Goal: Communication & Community: Answer question/provide support

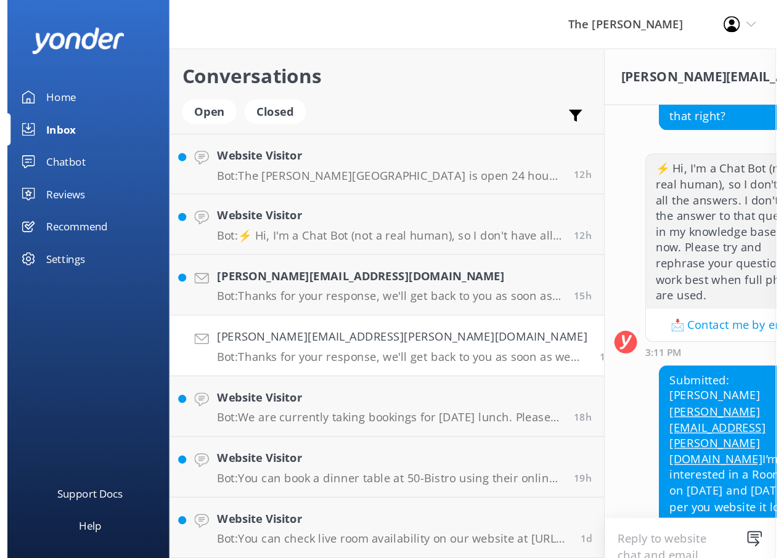
scroll to position [108, 0]
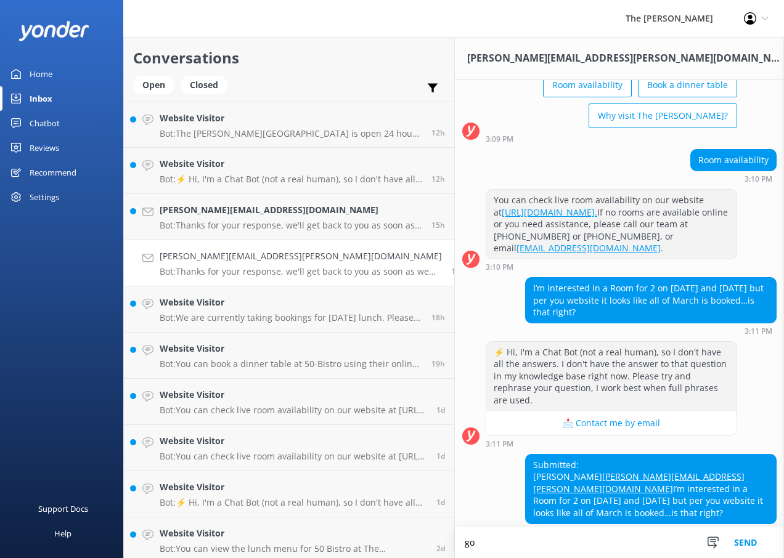
type textarea "g"
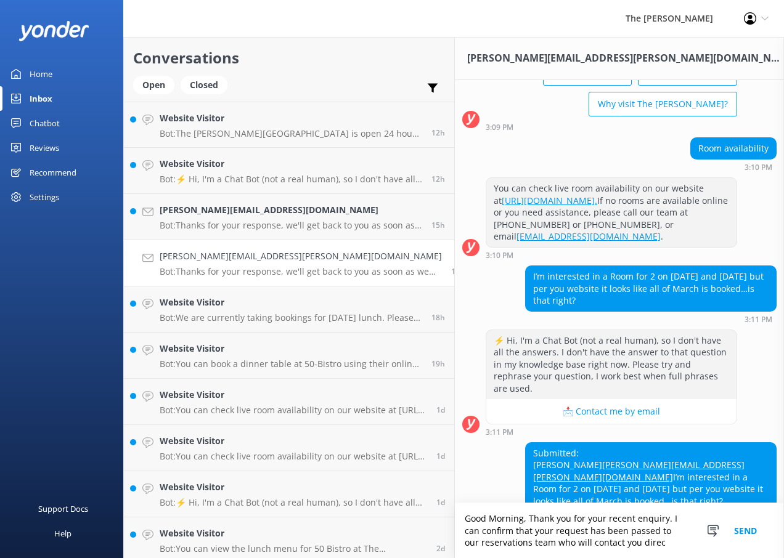
scroll to position [133, 0]
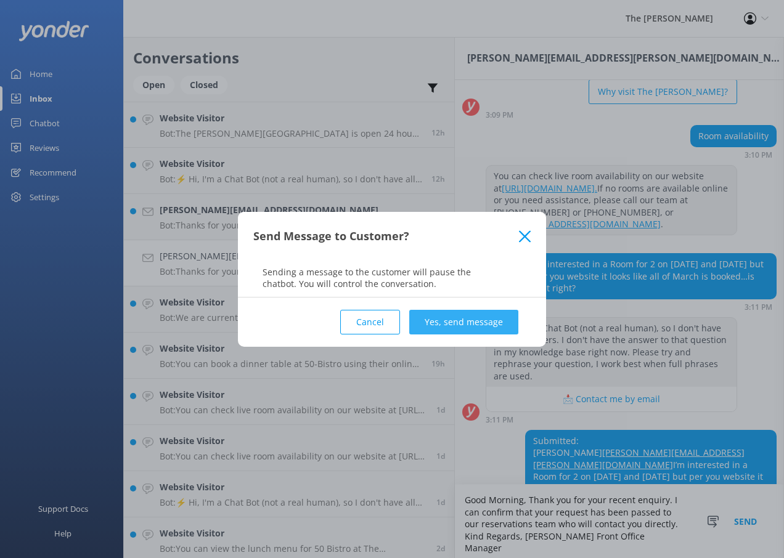
type textarea "Good Morning, Thank you for your recent enquiry. I can confirm that your reques…"
click at [500, 328] on button "Yes, send message" at bounding box center [463, 322] width 109 height 25
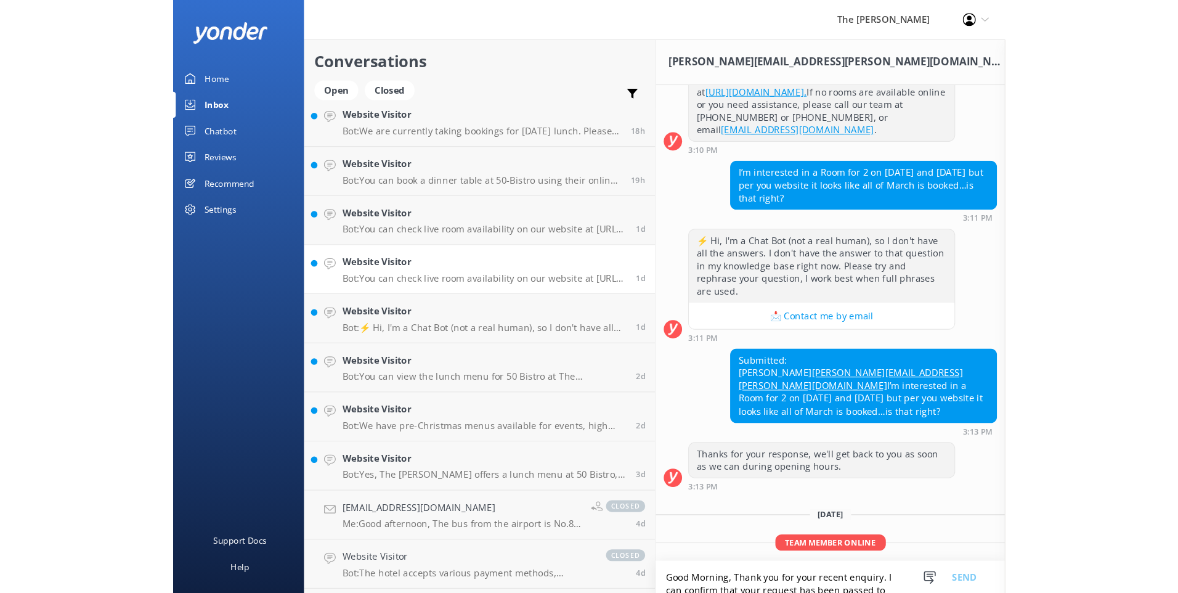
scroll to position [370, 0]
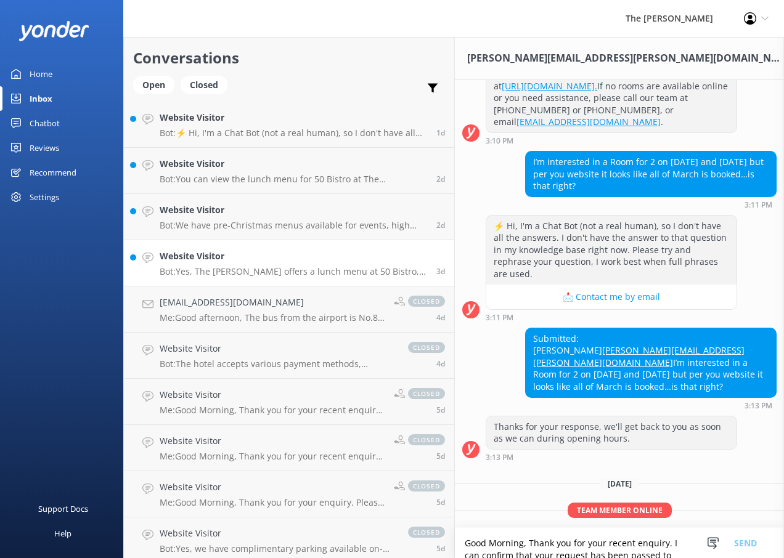
click at [235, 269] on p "Bot: Yes, The [PERSON_NAME] offers a lunch menu at 50 Bistro, available from 12…" at bounding box center [293, 271] width 267 height 11
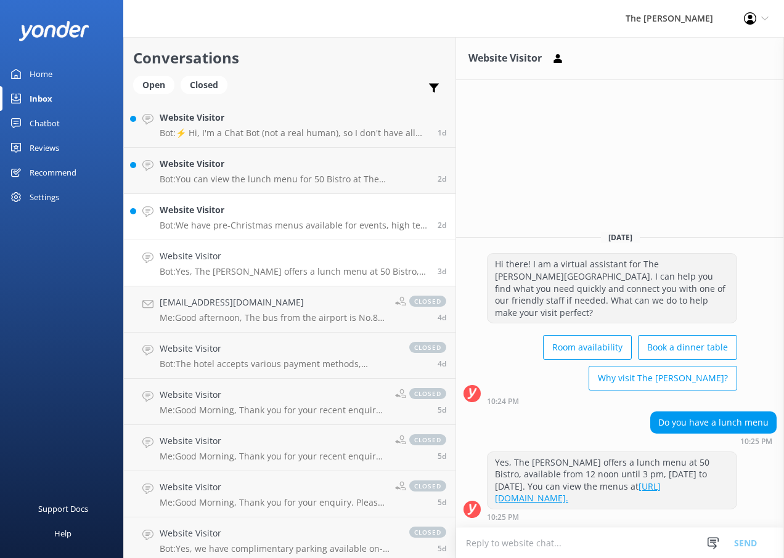
click at [281, 229] on p "Bot: We have pre-Christmas menus available for events, high tea, private dining…" at bounding box center [294, 225] width 269 height 11
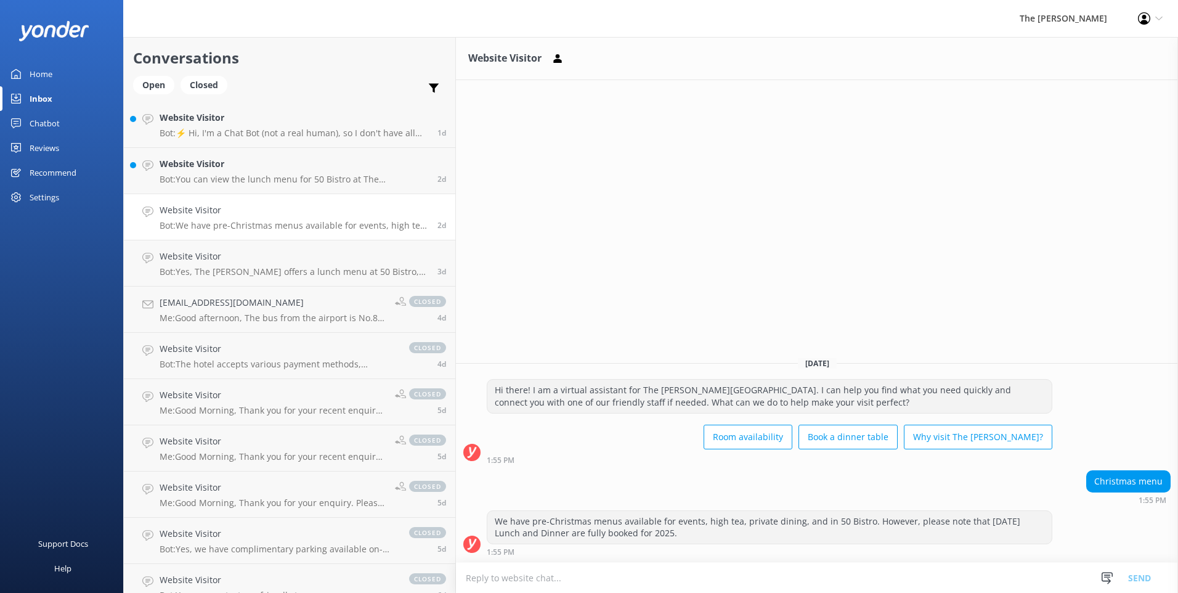
click at [585, 243] on div "Website Visitor [DATE] Hi there! I am a virtual assistant for The [PERSON_NAME]…" at bounding box center [817, 315] width 722 height 556
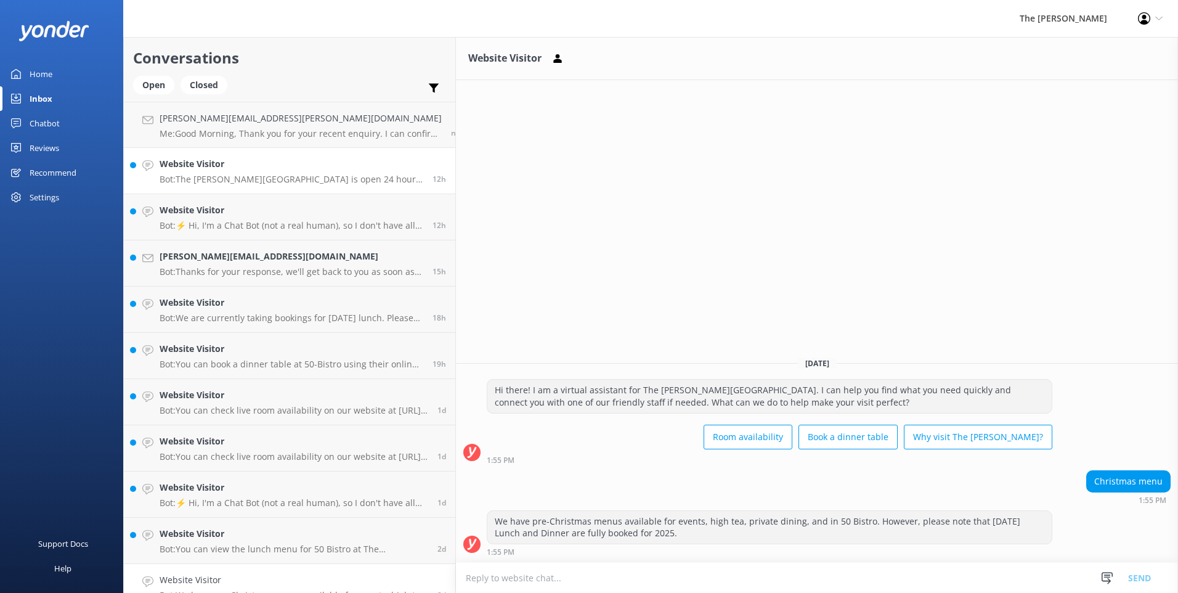
click at [246, 177] on p "Bot: The [PERSON_NAME][GEOGRAPHIC_DATA] is open 24 hours a day. The 50 Bistro r…" at bounding box center [292, 179] width 264 height 11
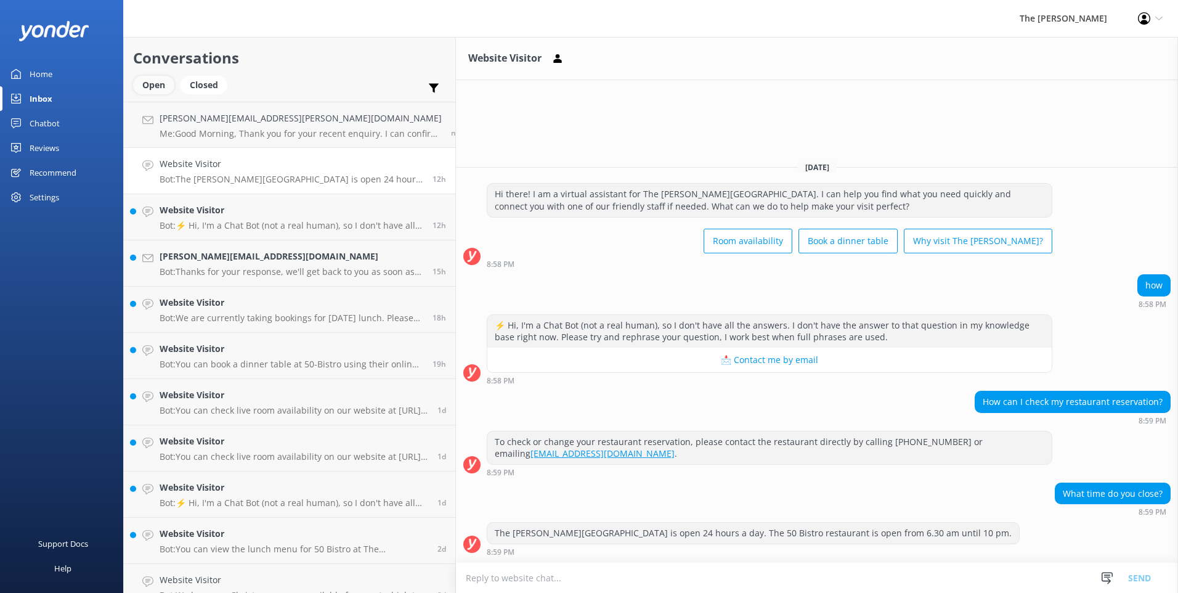
click at [148, 78] on div "Open" at bounding box center [153, 85] width 41 height 18
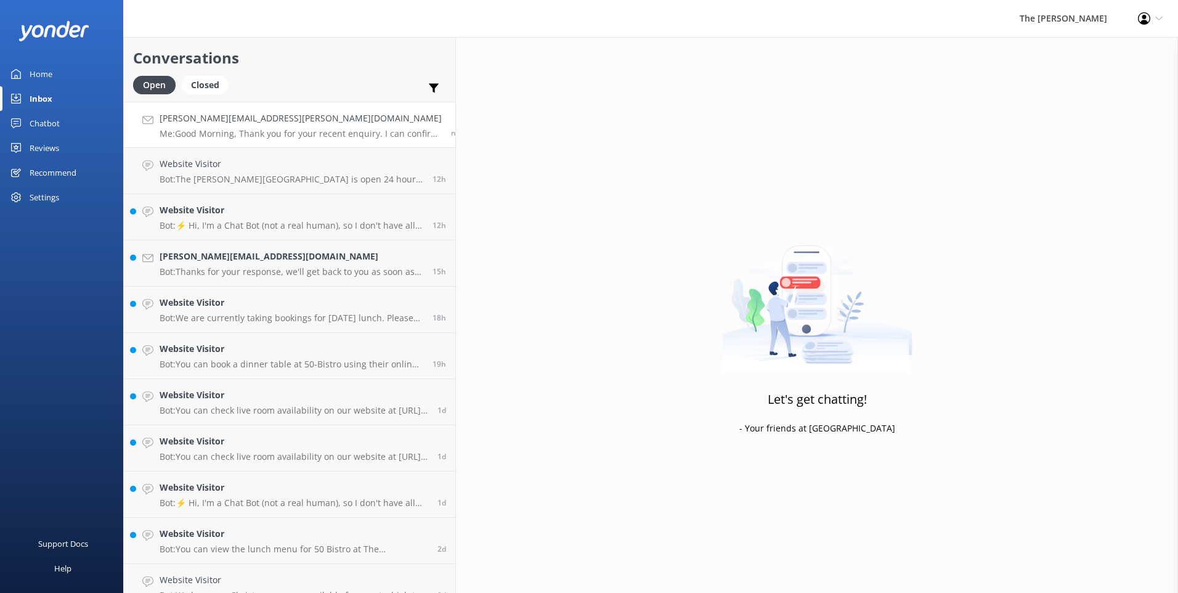
click at [224, 120] on h4 "[PERSON_NAME][EMAIL_ADDRESS][PERSON_NAME][DOMAIN_NAME]" at bounding box center [301, 119] width 282 height 14
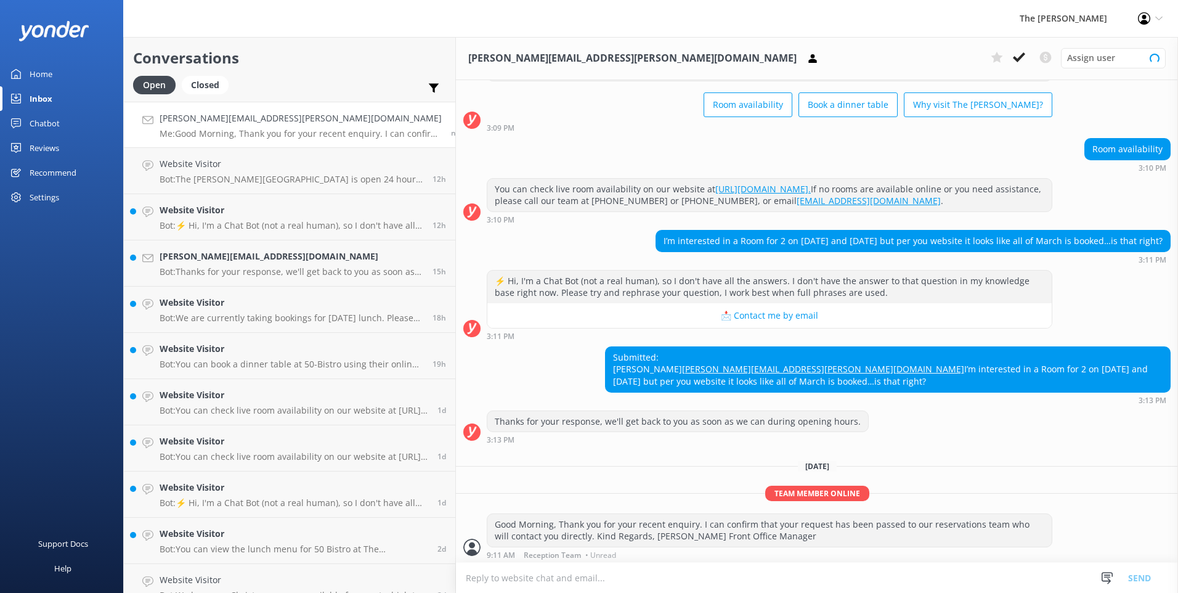
scroll to position [80, 0]
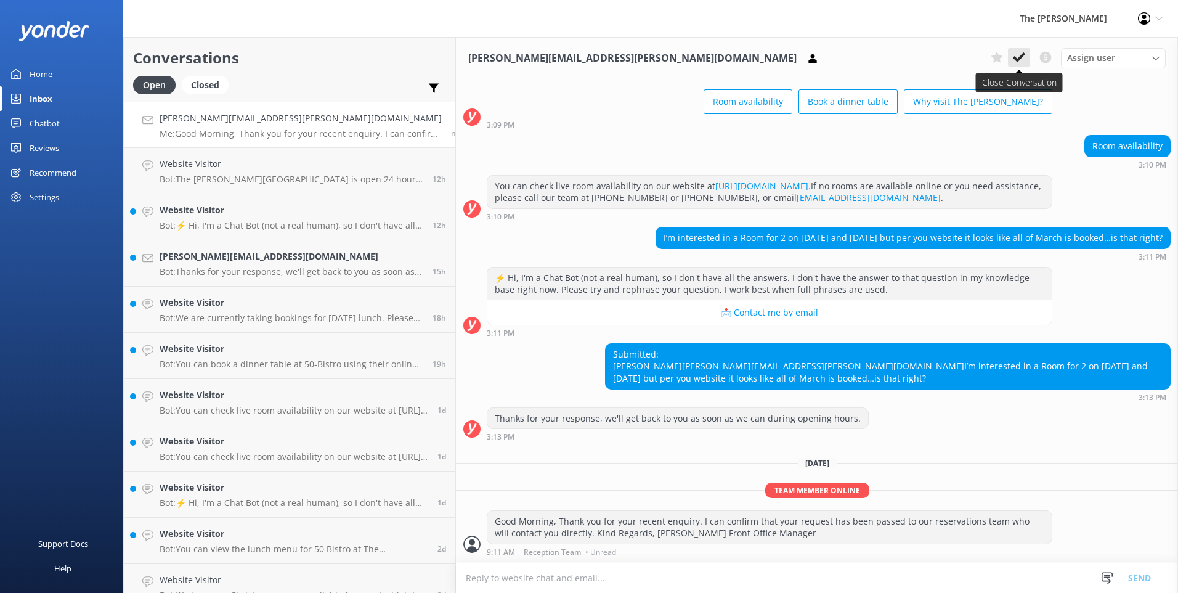
click at [585, 57] on use at bounding box center [1019, 57] width 12 height 10
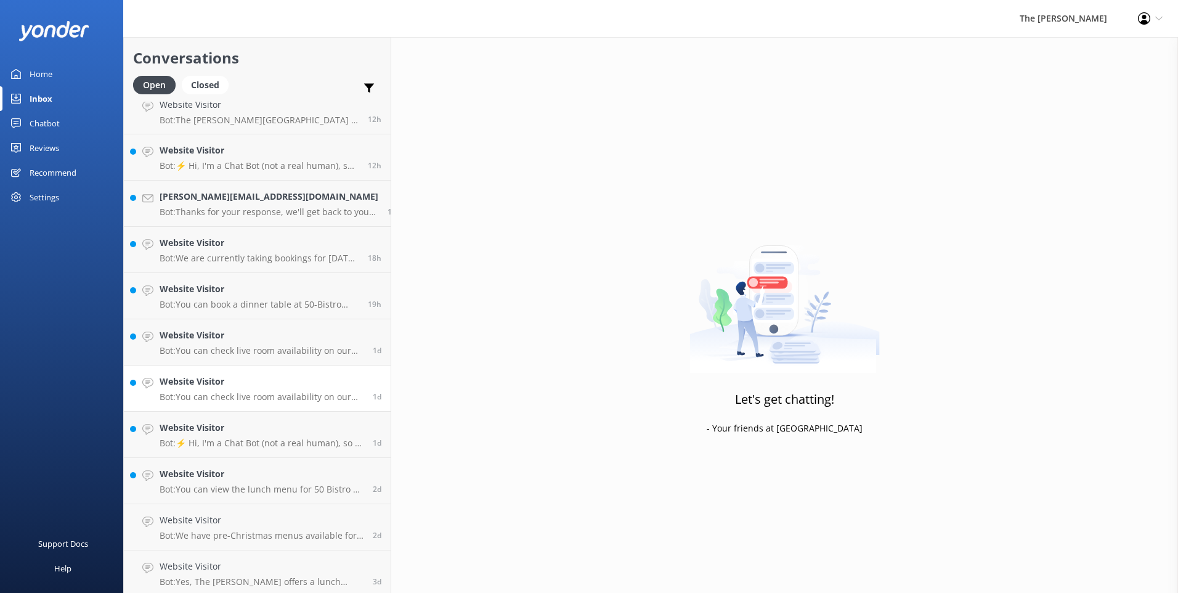
scroll to position [17, 0]
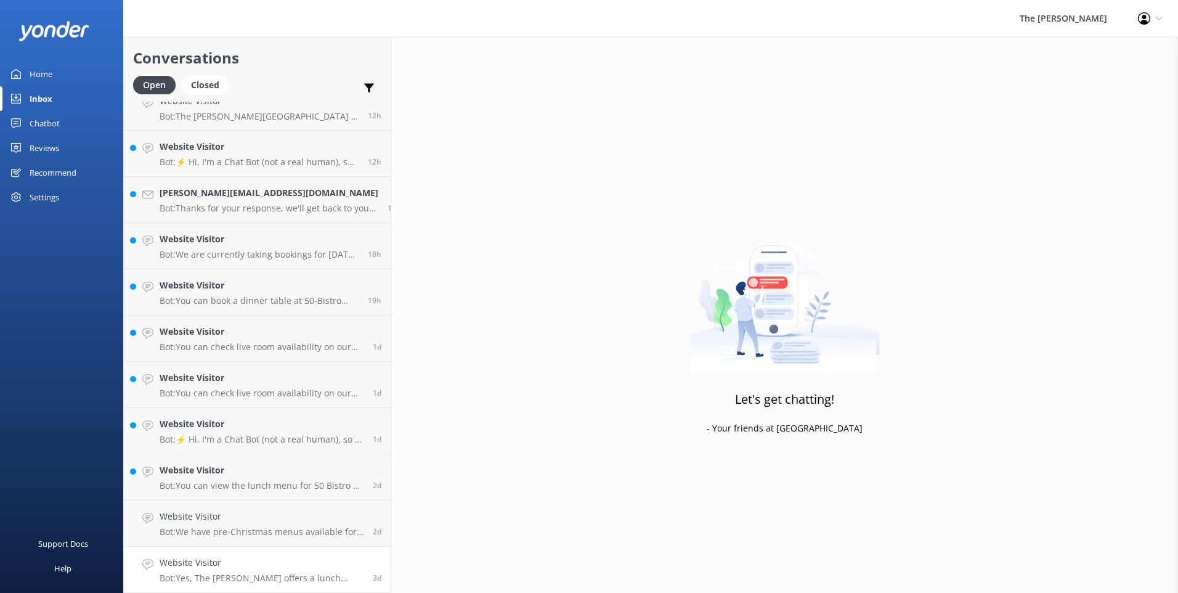
click at [244, 425] on h4 "Website Visitor" at bounding box center [262, 563] width 204 height 14
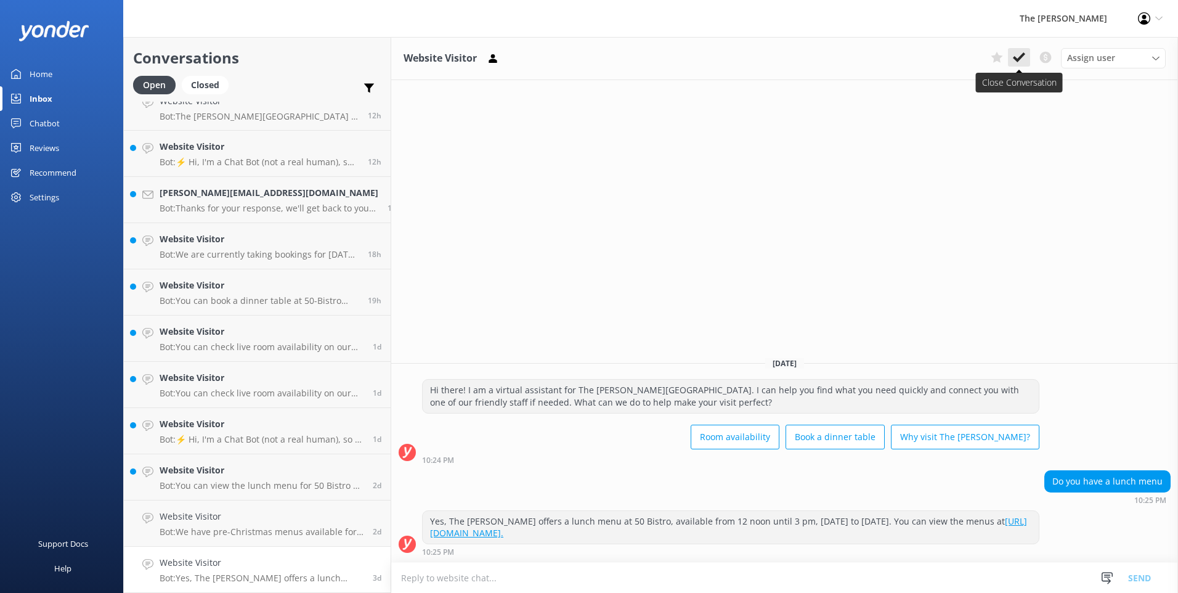
click at [585, 53] on icon at bounding box center [1019, 57] width 12 height 12
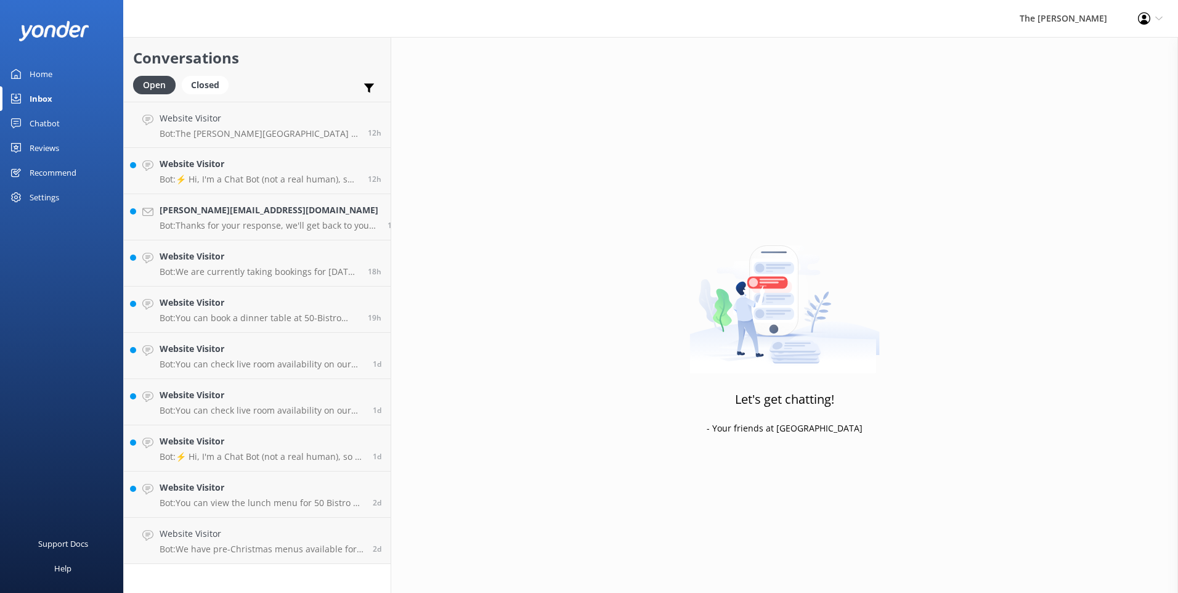
click at [271, 425] on div "Conversations Open Closed Important Converted Assigned to me Unassigned Website…" at bounding box center [257, 315] width 268 height 556
click at [282, 425] on h4 "Website Visitor" at bounding box center [262, 534] width 204 height 14
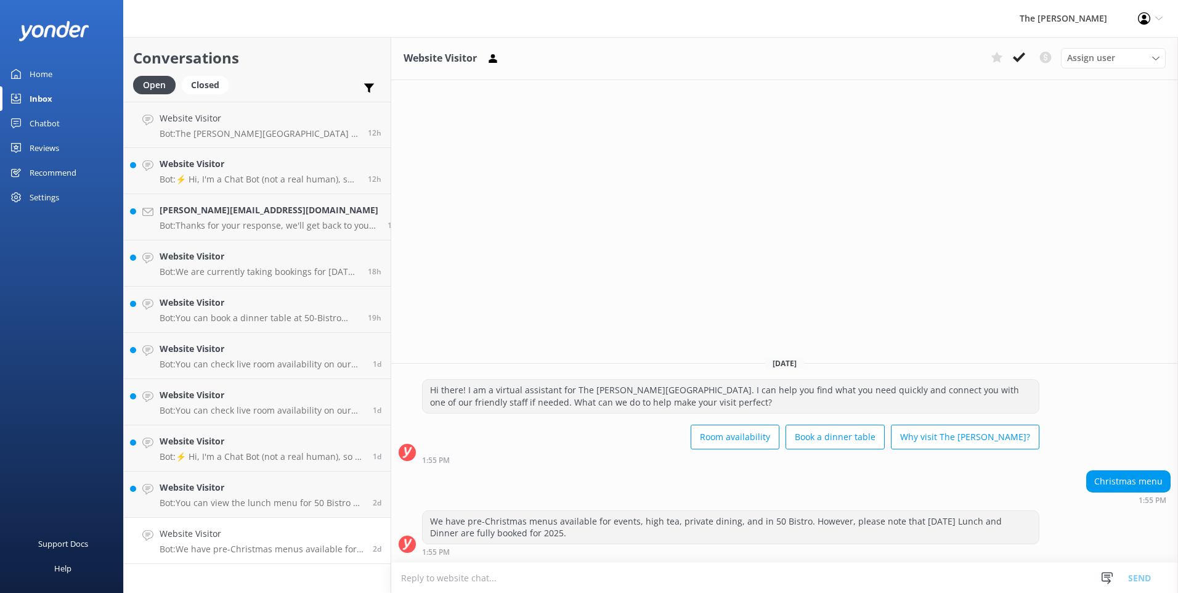
click at [585, 425] on textarea at bounding box center [784, 578] width 787 height 30
click at [585, 60] on icon at bounding box center [1019, 57] width 12 height 12
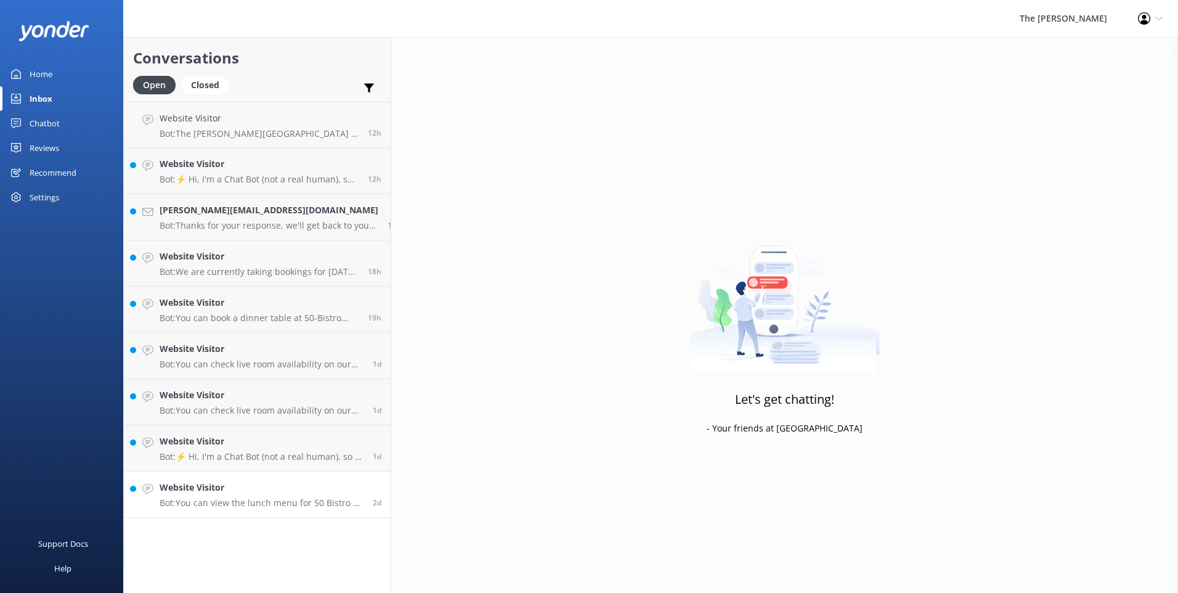
click at [269, 425] on p "Bot: You can view the lunch menu for 50 Bistro at The [PERSON_NAME] by visiting…" at bounding box center [262, 502] width 204 height 11
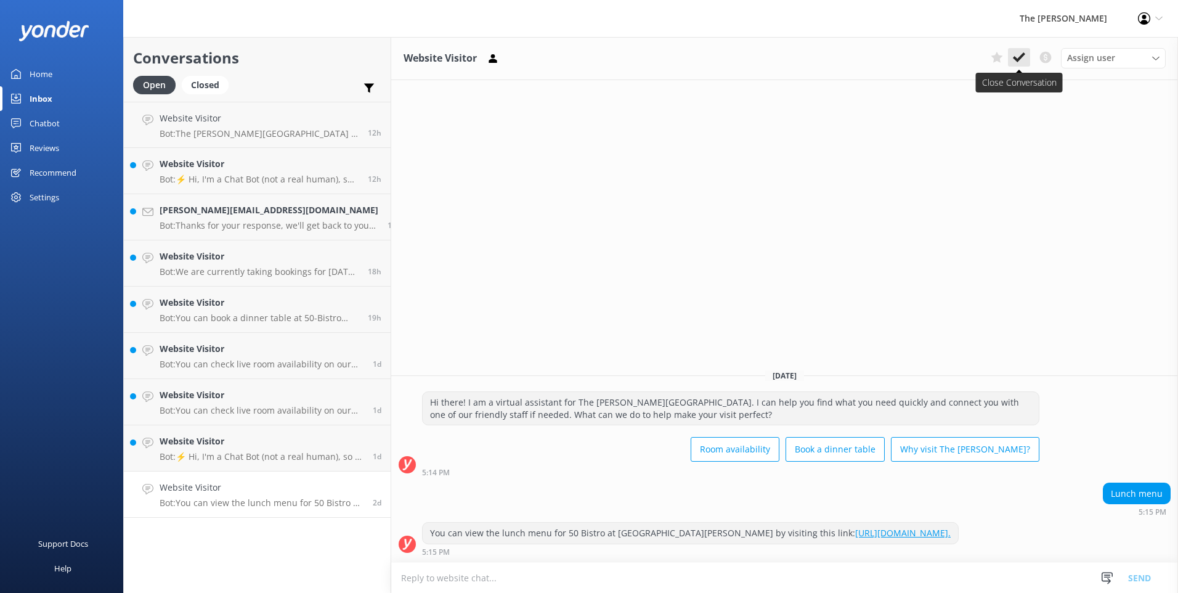
click at [585, 57] on use at bounding box center [1019, 57] width 12 height 10
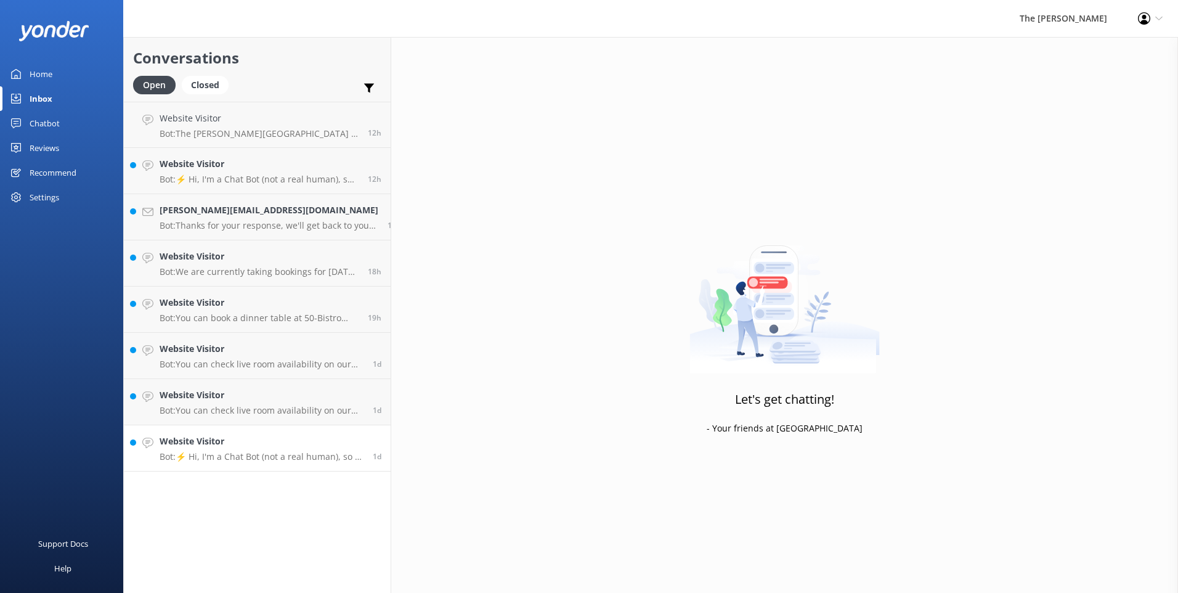
click at [287, 425] on h4 "Website Visitor" at bounding box center [262, 441] width 204 height 14
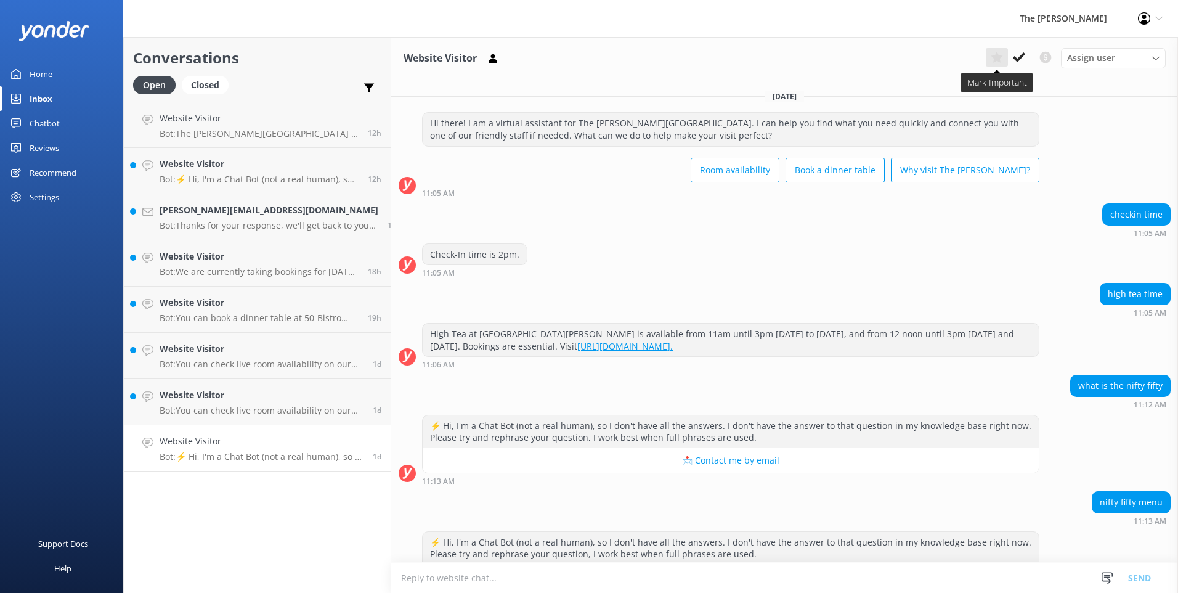
click at [585, 57] on icon at bounding box center [1019, 57] width 12 height 12
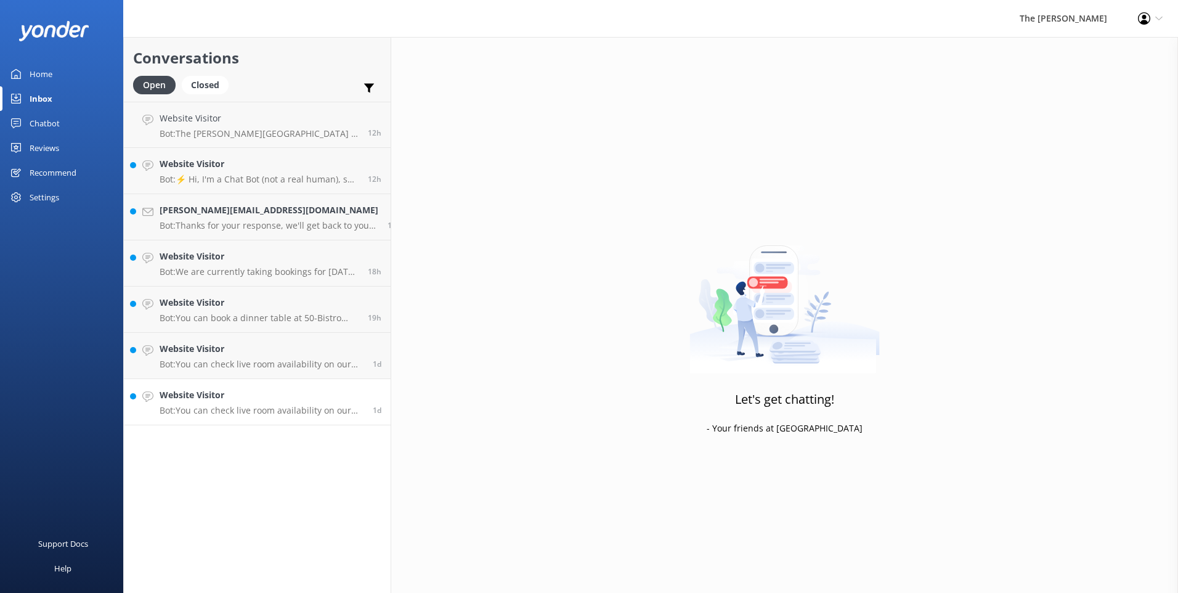
drag, startPoint x: 256, startPoint y: 410, endPoint x: 253, endPoint y: 400, distance: 10.9
click at [256, 409] on p "Bot: You can check live room availability on our website at [URL][DOMAIN_NAME].…" at bounding box center [262, 410] width 204 height 11
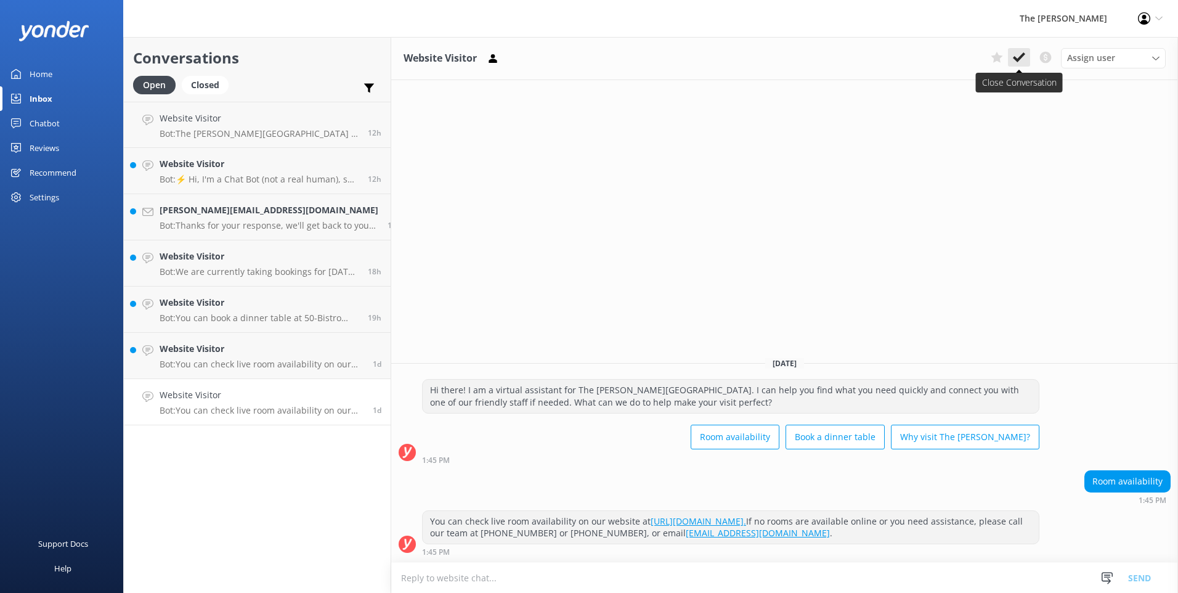
click at [585, 57] on use at bounding box center [1019, 57] width 12 height 10
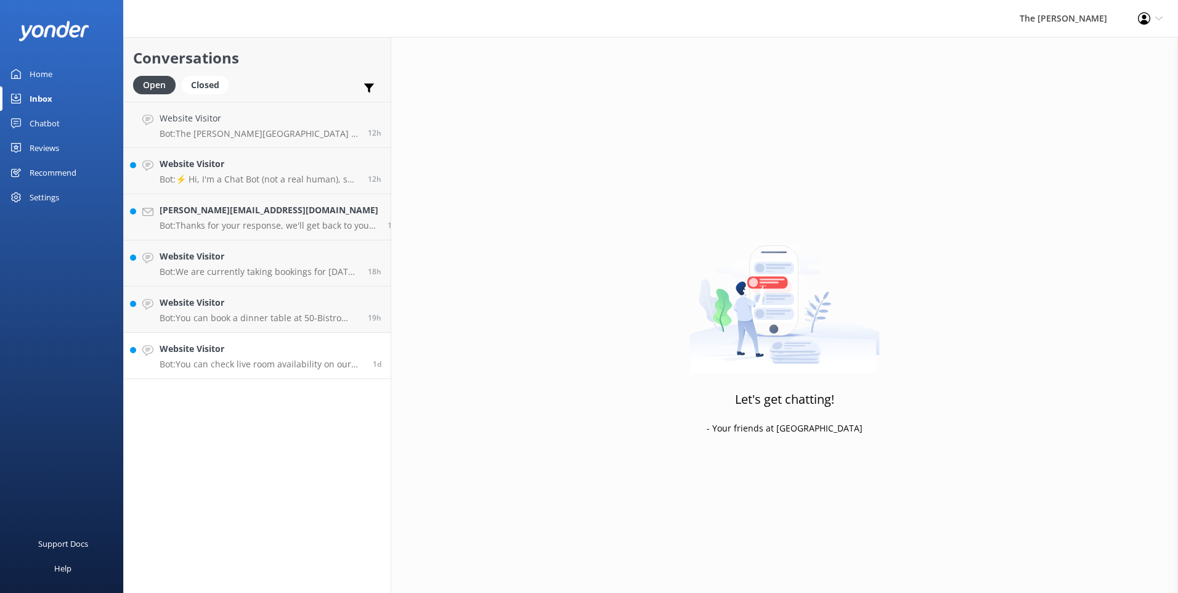
click at [283, 363] on p "Bot: You can check live room availability on our website at [URL][DOMAIN_NAME].…" at bounding box center [262, 364] width 204 height 11
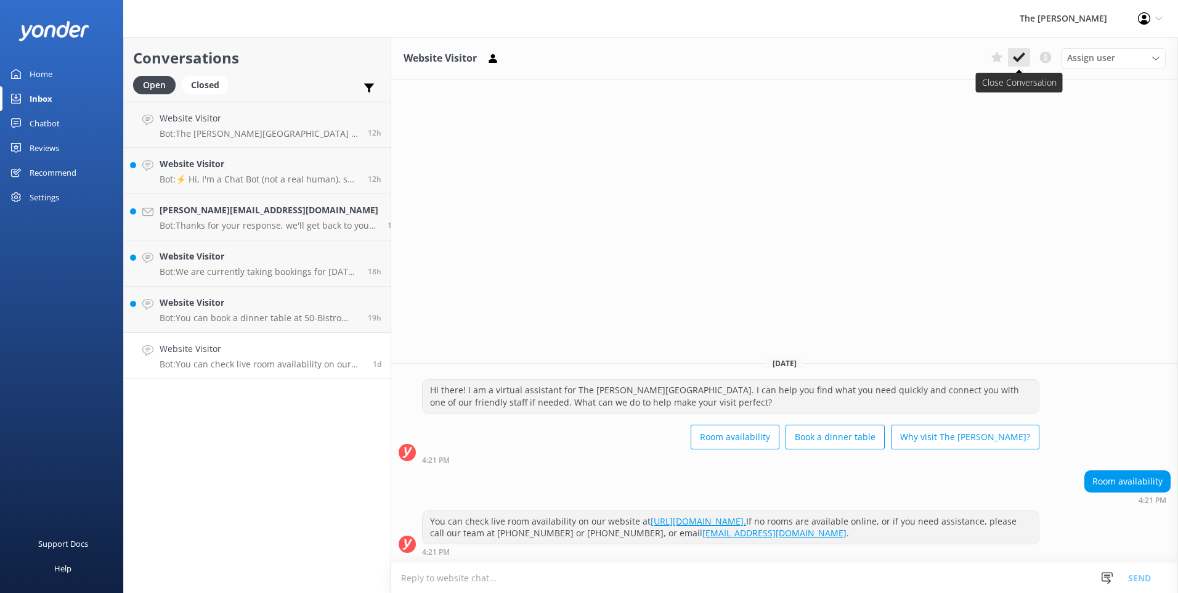
click at [585, 60] on icon at bounding box center [1019, 57] width 12 height 12
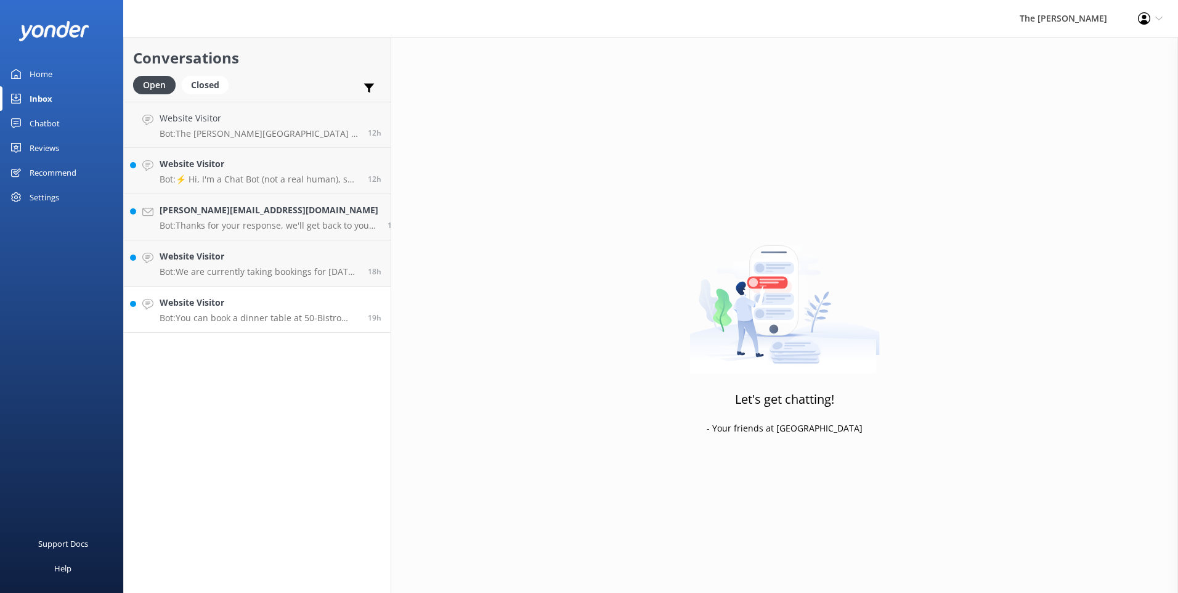
click at [287, 302] on h4 "Website Visitor" at bounding box center [259, 303] width 199 height 14
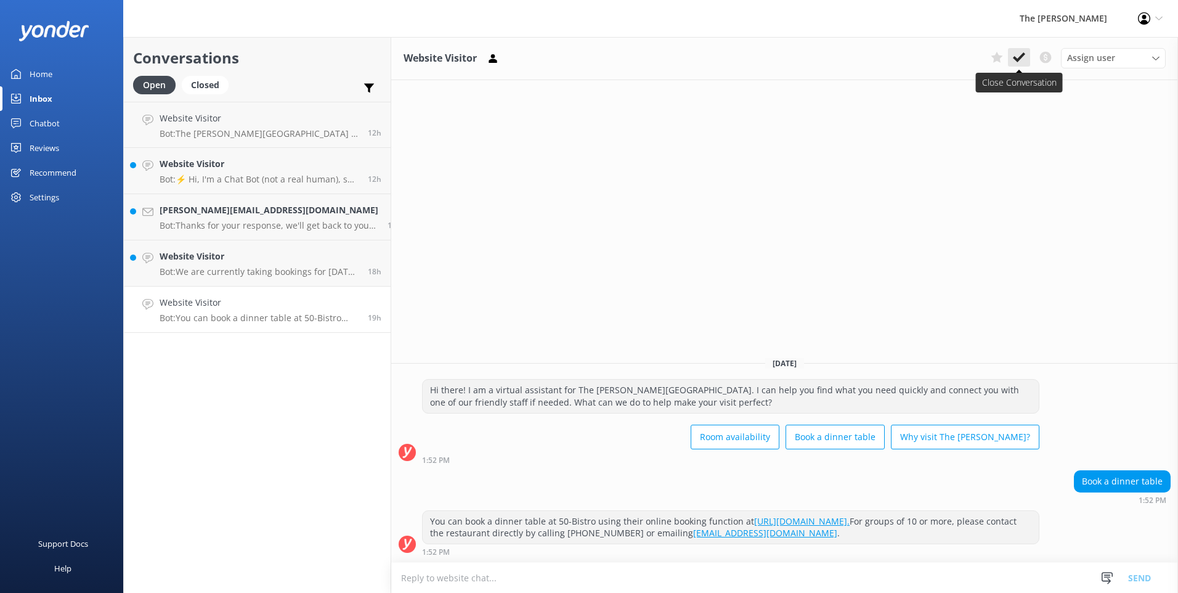
click at [585, 59] on use at bounding box center [1019, 57] width 12 height 10
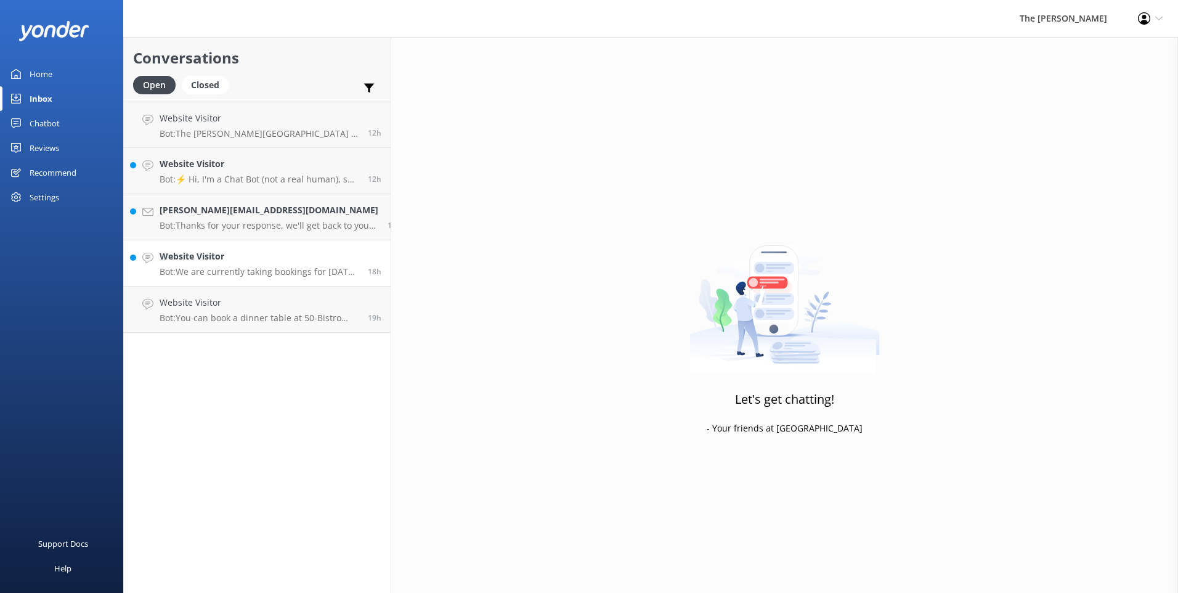
click at [232, 266] on p "Bot: We are currently taking bookings for [DATE] lunch. Please email [PERSON_NA…" at bounding box center [259, 271] width 199 height 11
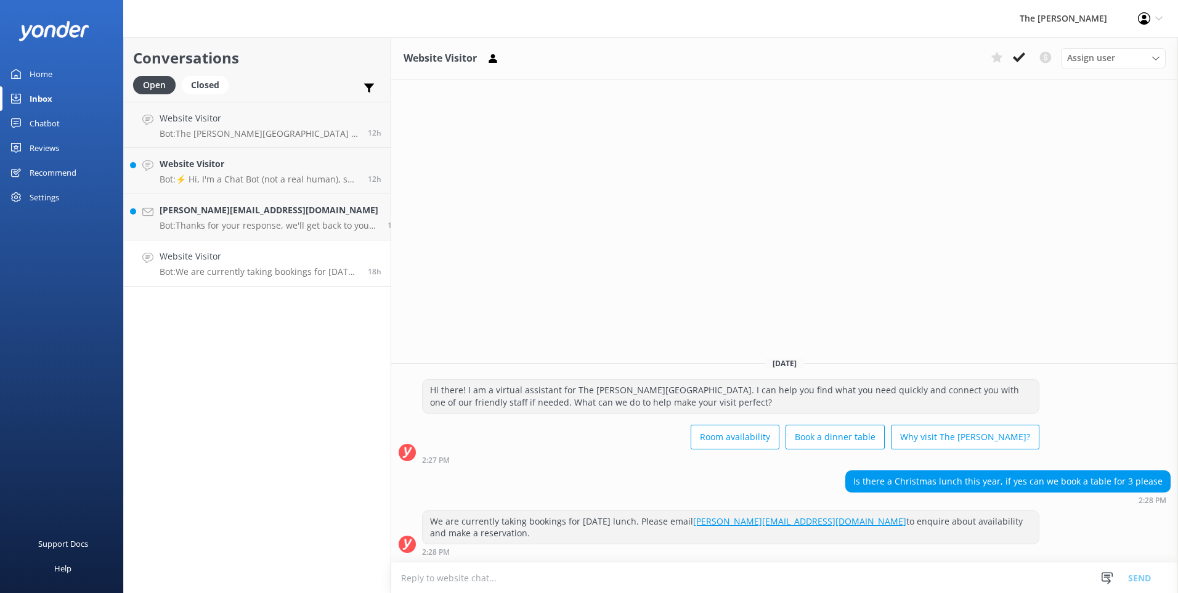
click at [585, 425] on textarea at bounding box center [784, 578] width 787 height 30
type textarea "Goo"
click at [585, 48] on button at bounding box center [1019, 57] width 22 height 18
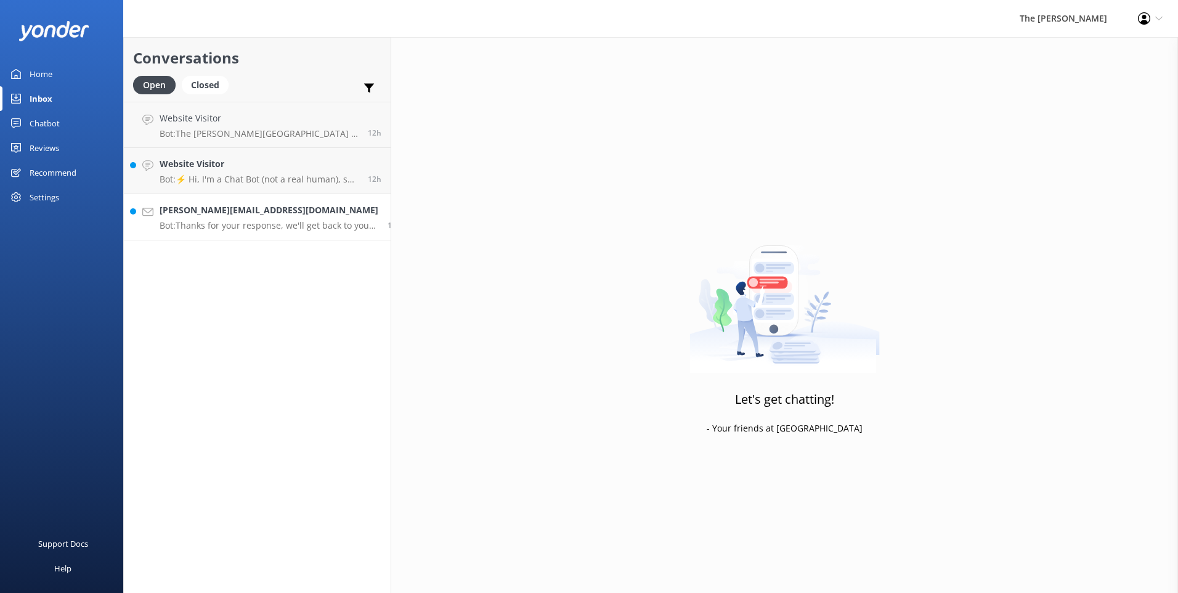
click at [264, 206] on h4 "[PERSON_NAME][EMAIL_ADDRESS][DOMAIN_NAME]" at bounding box center [269, 210] width 219 height 14
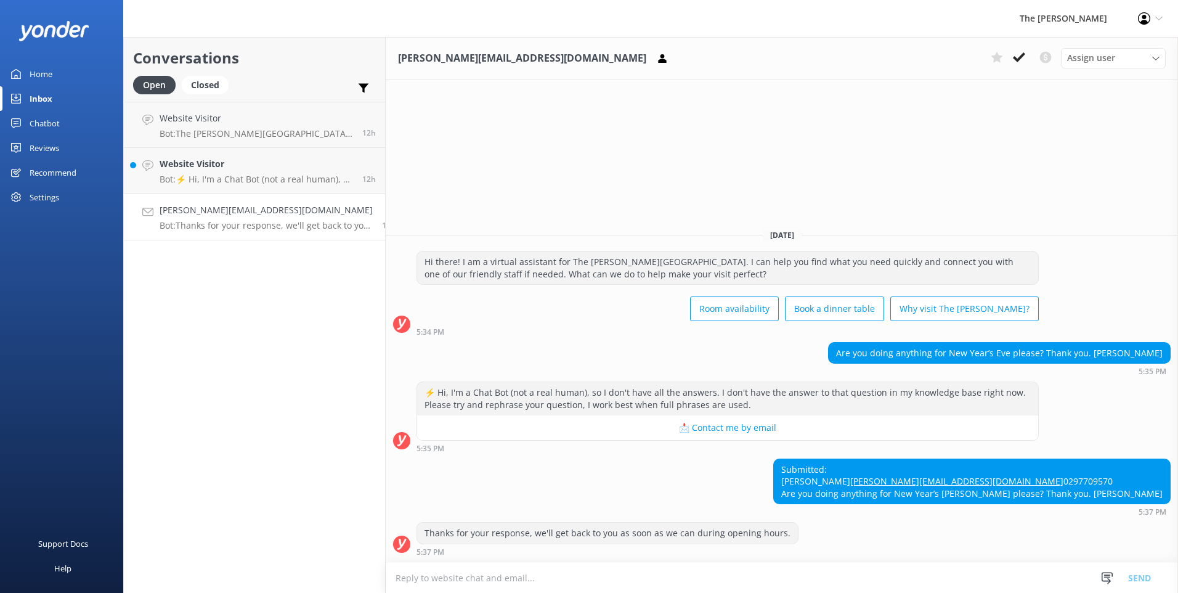
click at [585, 425] on textarea at bounding box center [782, 578] width 792 height 30
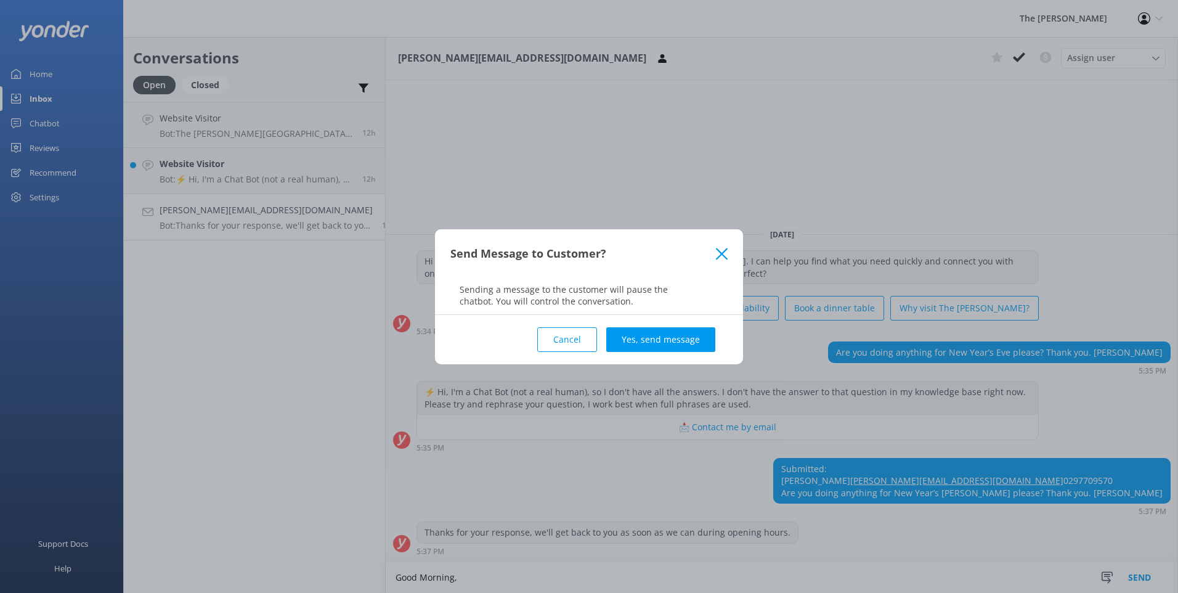
type textarea "Good Morning,"
click at [572, 352] on div "Cancel Yes, send message" at bounding box center [588, 339] width 277 height 49
click at [571, 343] on button "Cancel" at bounding box center [567, 339] width 60 height 25
